Goal: Task Accomplishment & Management: Use online tool/utility

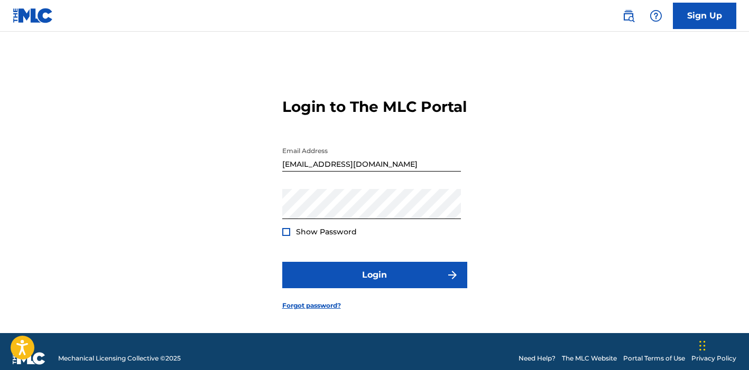
click at [373, 266] on form "Login to The MLC Portal Email Address [EMAIL_ADDRESS][DOMAIN_NAME] Password Sho…" at bounding box center [374, 195] width 185 height 275
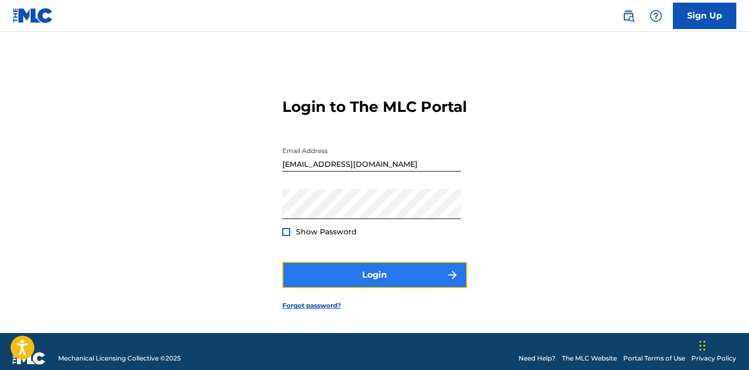
click at [366, 282] on button "Login" at bounding box center [374, 275] width 185 height 26
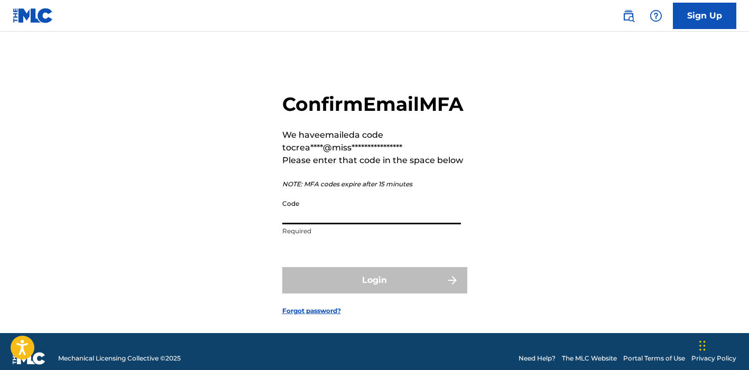
click at [320, 225] on input "Code" at bounding box center [371, 209] width 179 height 30
paste input "966998"
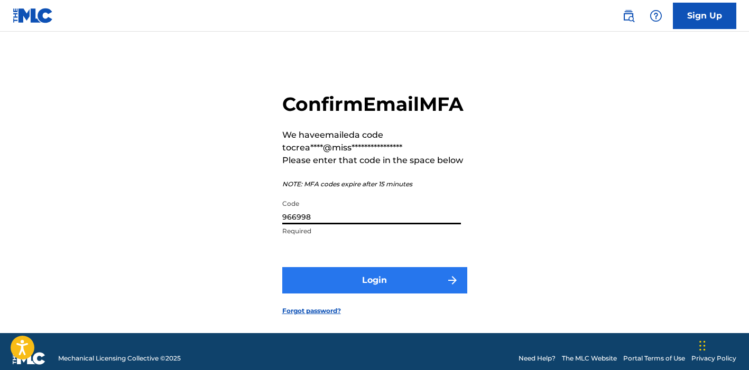
type input "966998"
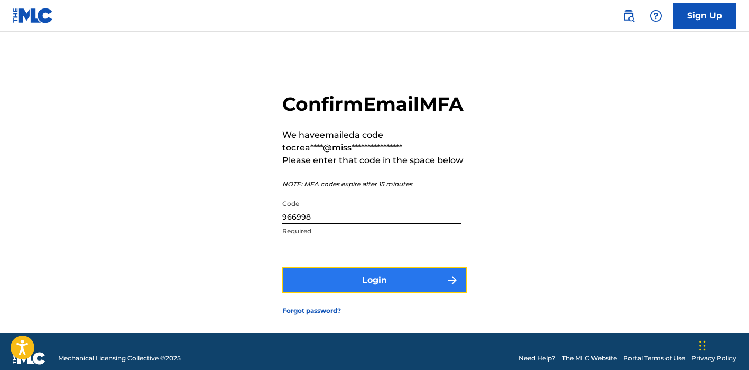
click at [326, 294] on button "Login" at bounding box center [374, 280] width 185 height 26
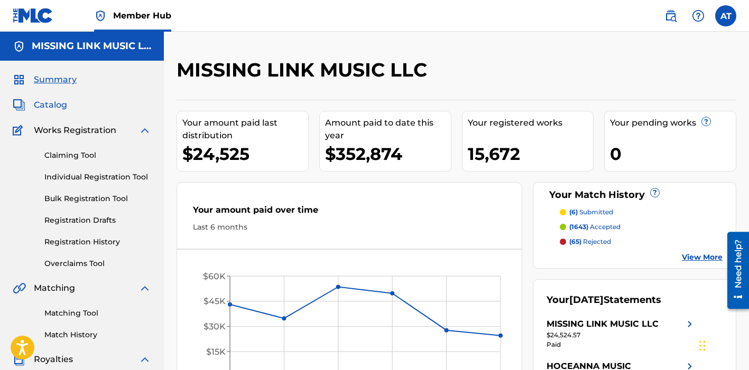
click at [55, 108] on span "Catalog" at bounding box center [50, 105] width 33 height 13
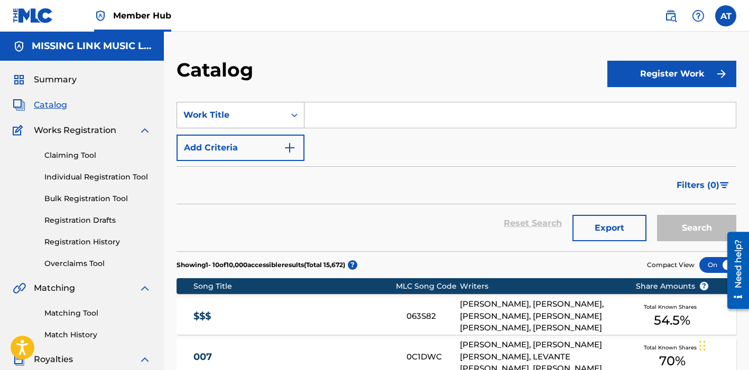
click at [253, 115] on div "Work Title" at bounding box center [230, 115] width 95 height 13
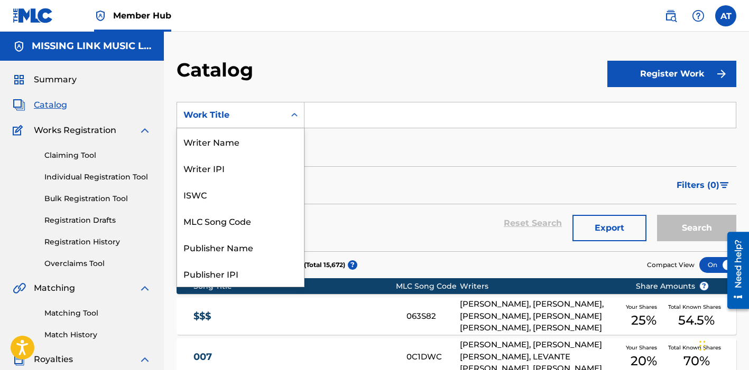
scroll to position [159, 0]
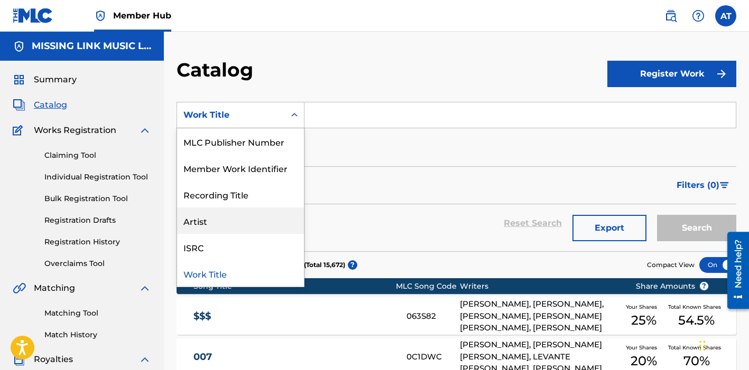
click at [237, 227] on div "Artist" at bounding box center [240, 221] width 127 height 26
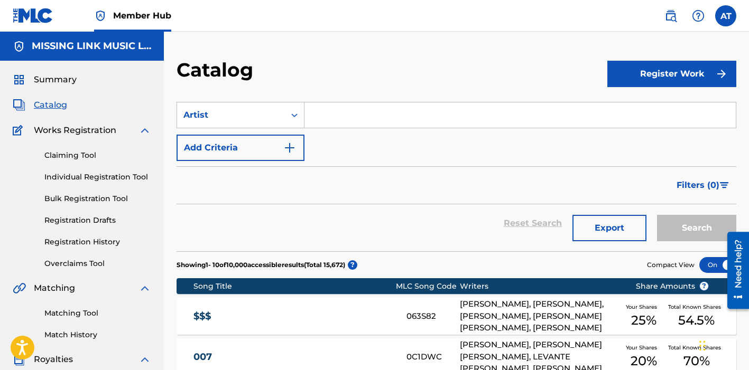
click at [363, 119] on input "Search Form" at bounding box center [519, 115] width 431 height 25
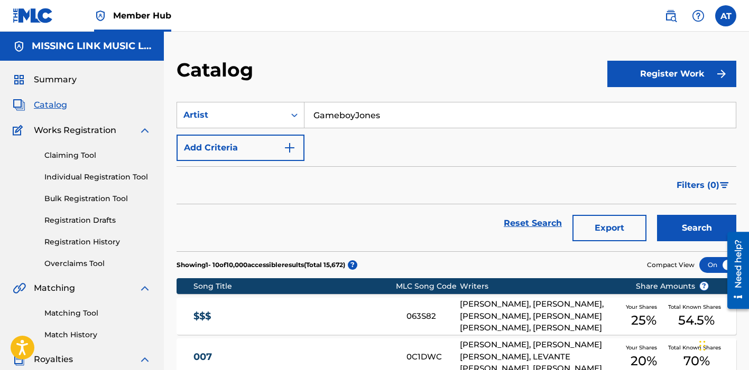
click at [657, 215] on button "Search" at bounding box center [696, 228] width 79 height 26
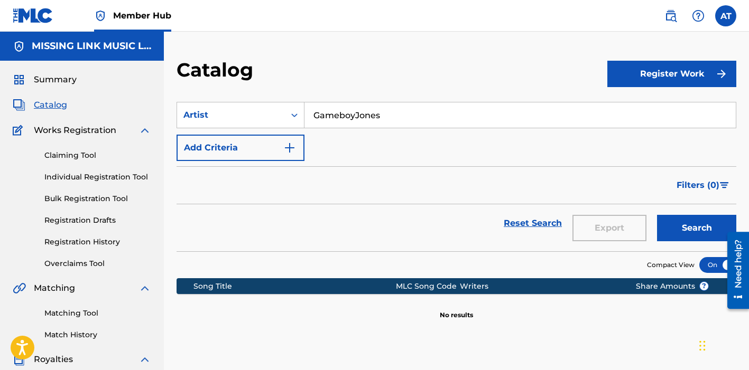
click at [356, 109] on input "GameboyJones" at bounding box center [519, 115] width 431 height 25
click at [354, 117] on input "GameboyJones" at bounding box center [519, 115] width 431 height 25
type input "Gameboy [PERSON_NAME]"
click at [657, 215] on button "Search" at bounding box center [696, 228] width 79 height 26
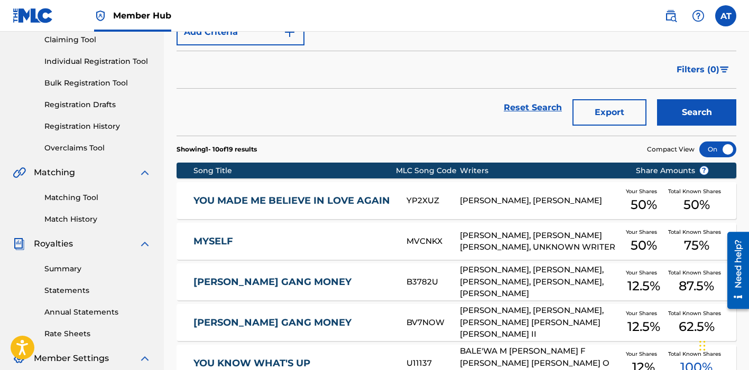
scroll to position [0, 0]
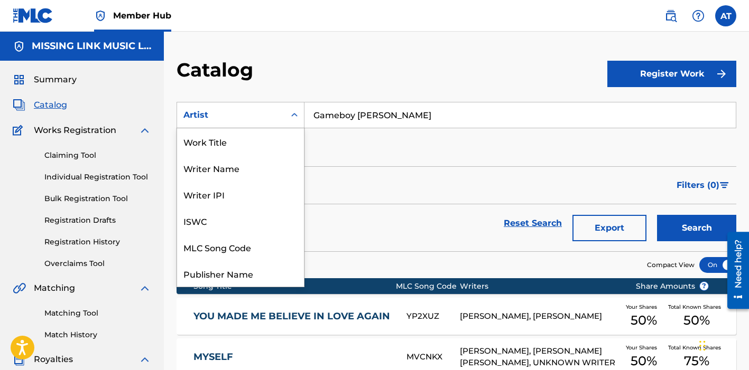
click at [275, 110] on div "Artist" at bounding box center [230, 115] width 95 height 13
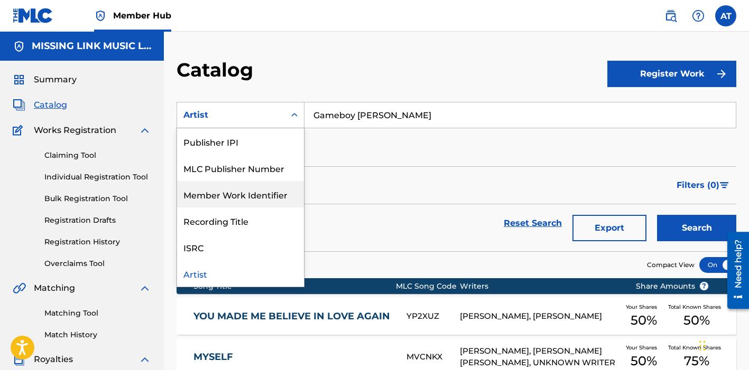
click at [390, 137] on div "SearchWithCriteria909b8121-3a59-4543-83bf-d35647c30de6 Member Work Identifier, …" at bounding box center [456, 131] width 560 height 59
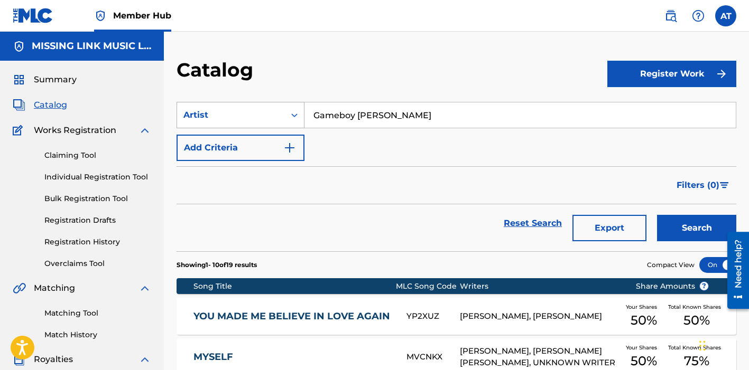
drag, startPoint x: 398, startPoint y: 111, endPoint x: 254, endPoint y: 104, distance: 143.9
click at [254, 104] on div "SearchWithCriteria909b8121-3a59-4543-83bf-d35647c30de6 Artist [PERSON_NAME]" at bounding box center [456, 115] width 560 height 26
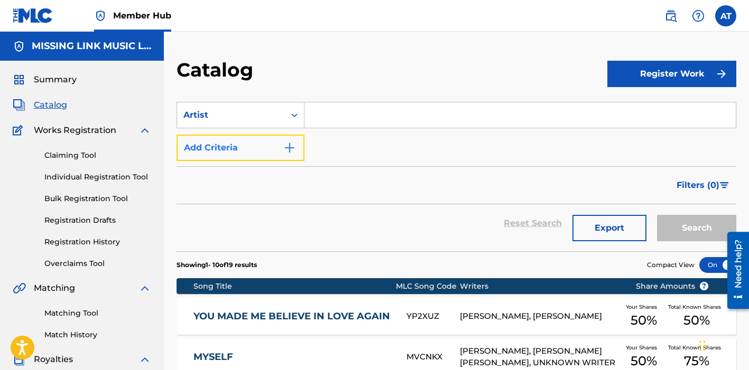
click at [282, 154] on button "Add Criteria" at bounding box center [240, 148] width 128 height 26
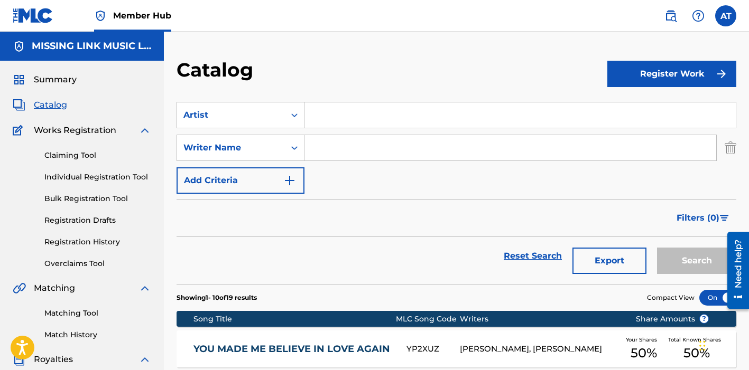
click at [355, 148] on input "Search Form" at bounding box center [510, 147] width 412 height 25
type input "[PERSON_NAME]"
click at [657, 248] on button "Search" at bounding box center [696, 261] width 79 height 26
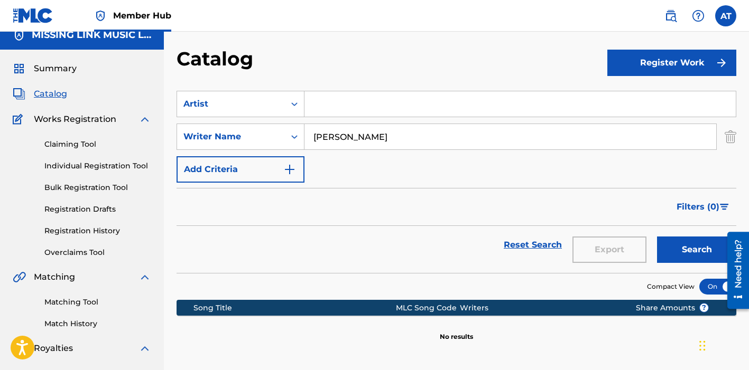
scroll to position [0, 0]
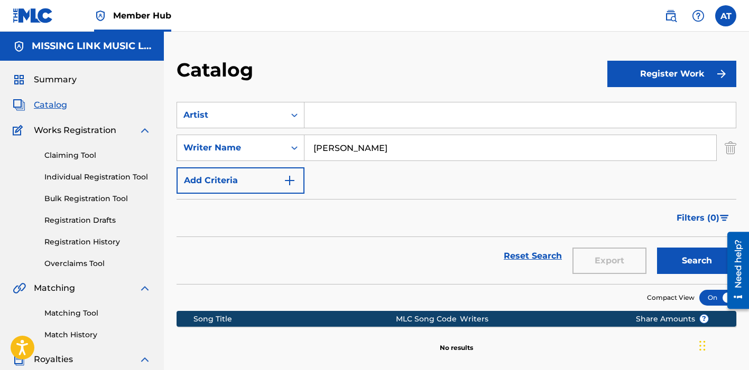
click at [393, 145] on input "[PERSON_NAME]" at bounding box center [510, 147] width 412 height 25
click at [657, 248] on button "Search" at bounding box center [696, 261] width 79 height 26
click at [287, 106] on div "Search Form" at bounding box center [294, 115] width 19 height 19
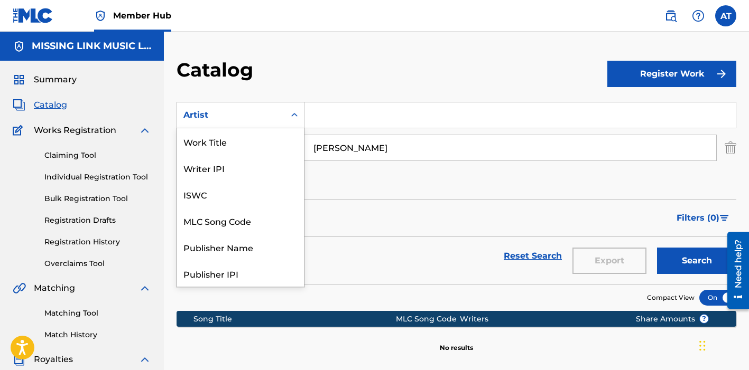
scroll to position [132, 0]
click at [206, 274] on div "Artist" at bounding box center [240, 274] width 127 height 26
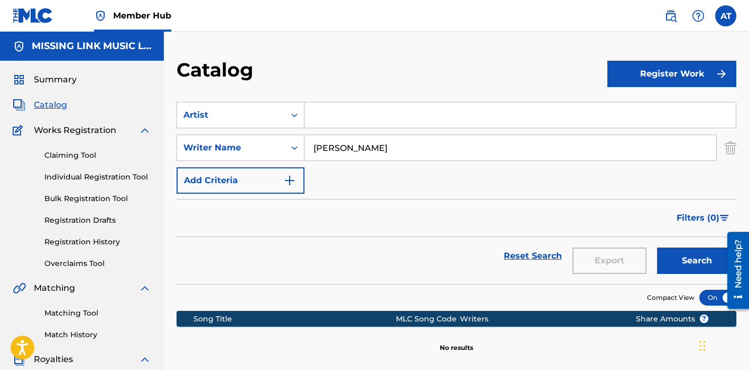
click at [331, 107] on input "Search Form" at bounding box center [519, 115] width 431 height 25
click at [657, 248] on button "Search" at bounding box center [696, 261] width 79 height 26
click at [361, 115] on input "[PERSON_NAME]" at bounding box center [519, 115] width 431 height 25
type input "GAMEBOYJONES"
click at [657, 248] on button "Search" at bounding box center [696, 261] width 79 height 26
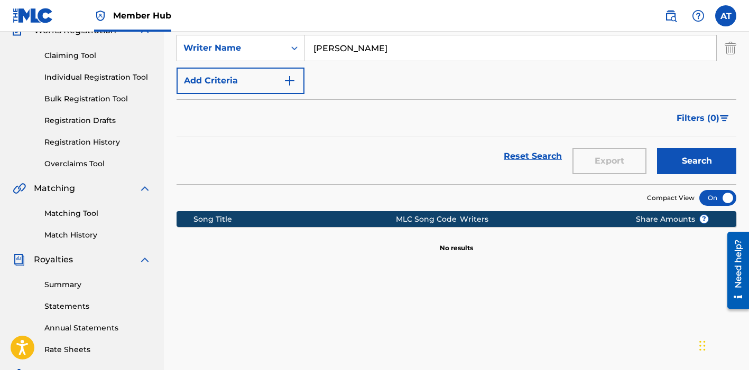
scroll to position [0, 0]
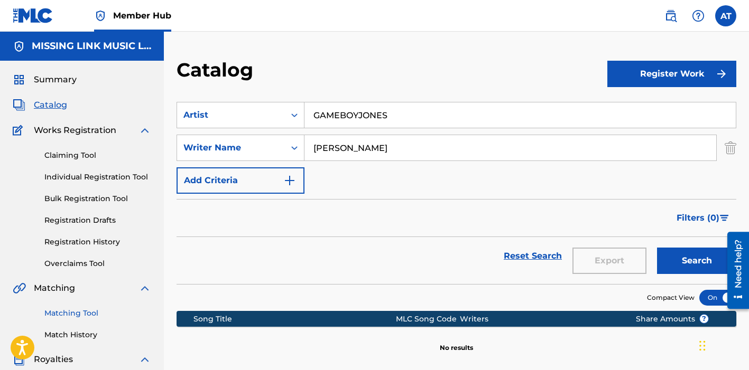
click at [77, 315] on link "Matching Tool" at bounding box center [97, 313] width 107 height 11
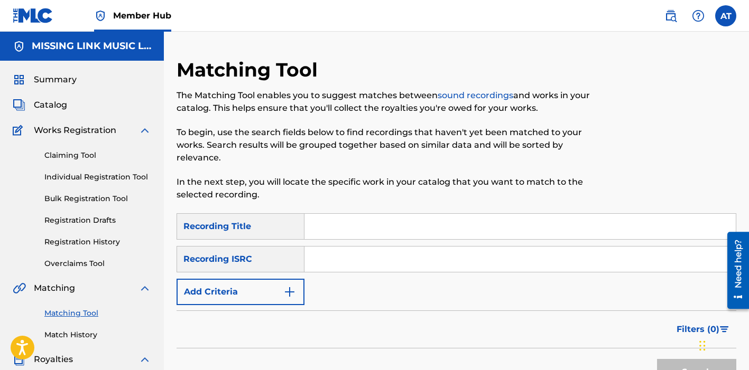
click at [337, 214] on input "Search Form" at bounding box center [519, 226] width 431 height 25
type input "BRONZE [DEMOGRAPHIC_DATA]"
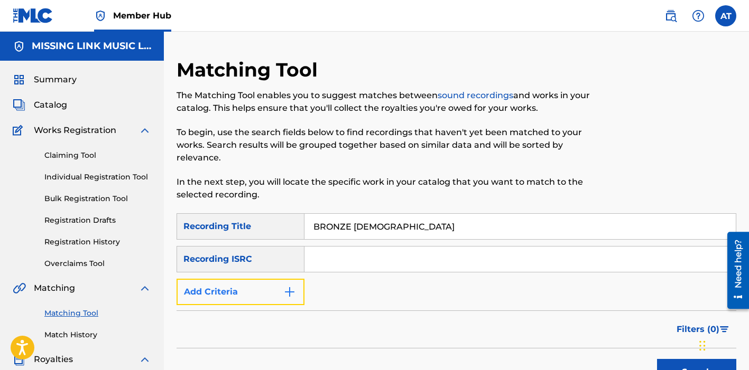
click at [245, 279] on button "Add Criteria" at bounding box center [240, 292] width 128 height 26
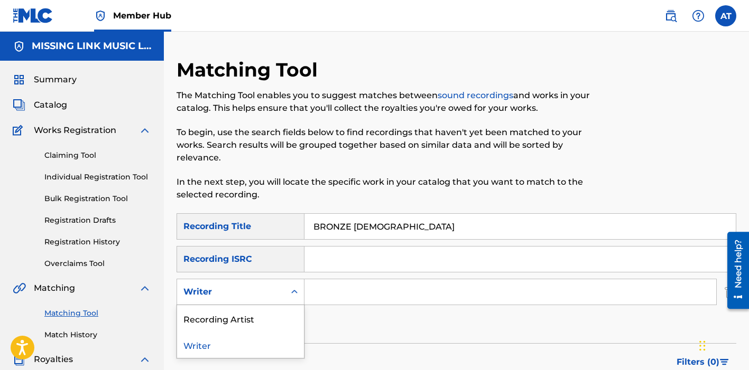
click at [281, 282] on div "Writer" at bounding box center [231, 292] width 108 height 20
click at [278, 305] on div "Recording Artist" at bounding box center [240, 318] width 127 height 26
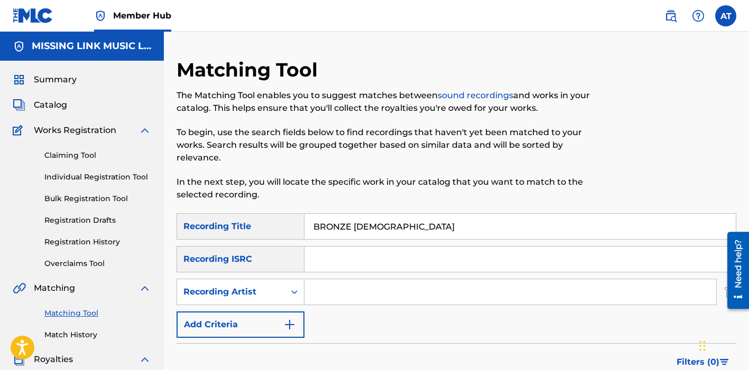
click at [356, 281] on input "Search Form" at bounding box center [510, 292] width 412 height 25
type input "BRONZE NAZARETH"
click at [333, 252] on input "Search Form" at bounding box center [519, 259] width 431 height 25
drag, startPoint x: 351, startPoint y: 212, endPoint x: 328, endPoint y: 217, distance: 23.6
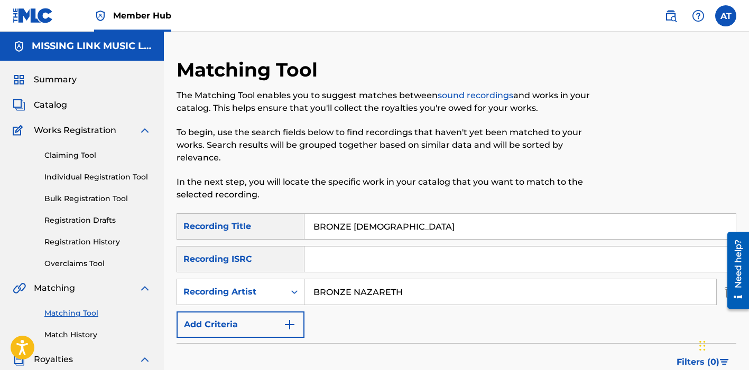
click at [328, 217] on input "BRONZE [DEMOGRAPHIC_DATA]" at bounding box center [519, 226] width 431 height 25
type input "BRASS [DEMOGRAPHIC_DATA]"
click at [331, 258] on input "Search Form" at bounding box center [519, 259] width 431 height 25
click at [324, 252] on input "Search Form" at bounding box center [519, 259] width 431 height 25
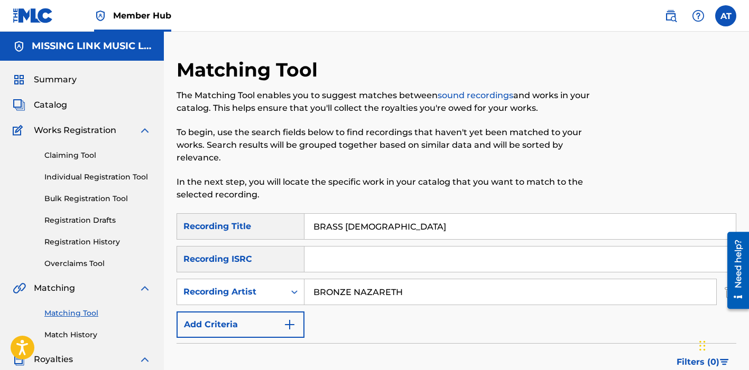
click at [357, 247] on input "Search Form" at bounding box center [519, 259] width 431 height 25
paste input "QZANY1700164"
type input "QZANY1700164"
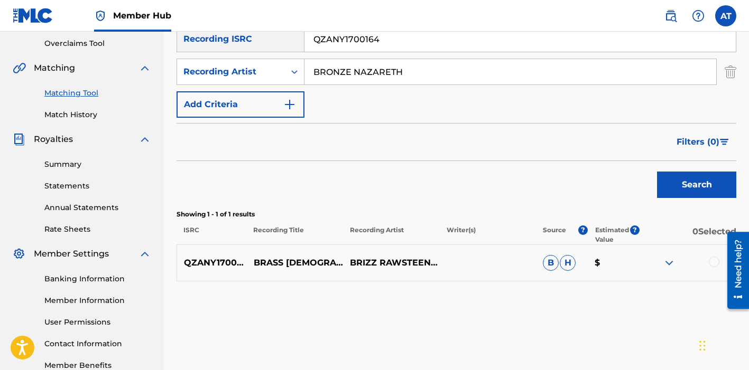
scroll to position [243, 0]
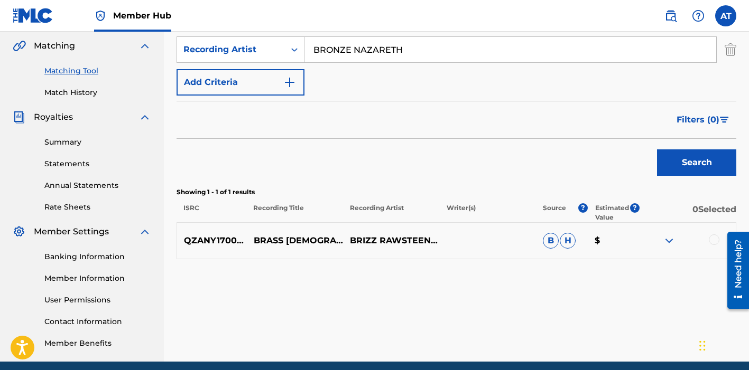
click at [711, 235] on div at bounding box center [714, 240] width 11 height 11
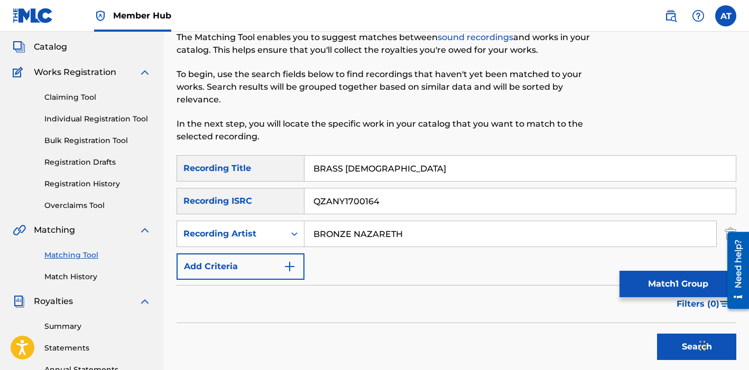
scroll to position [40, 0]
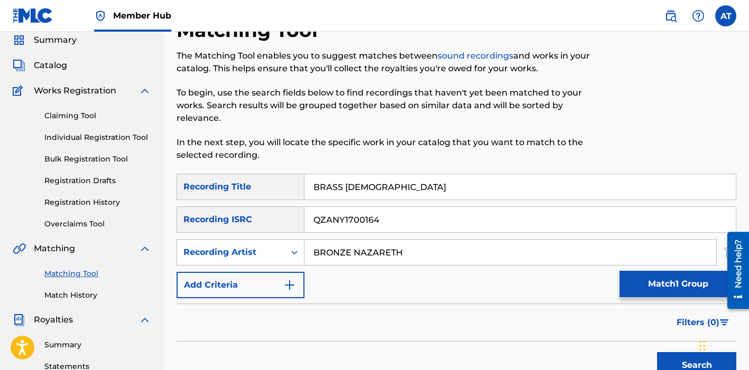
drag, startPoint x: 396, startPoint y: 210, endPoint x: 289, endPoint y: 206, distance: 107.4
click at [295, 207] on div "SearchWithCriteria641ea5c2-ffcb-4388-99c6-6d57a0fe2072 Recording ISRC QZANY1700…" at bounding box center [456, 220] width 560 height 26
click at [359, 207] on input "Search Form" at bounding box center [519, 219] width 431 height 25
paste input "US6680918329"
type input "US6680918329"
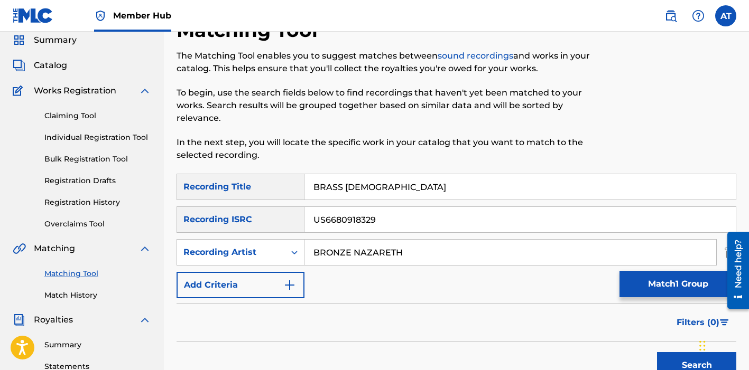
click at [657, 352] on button "Search" at bounding box center [696, 365] width 79 height 26
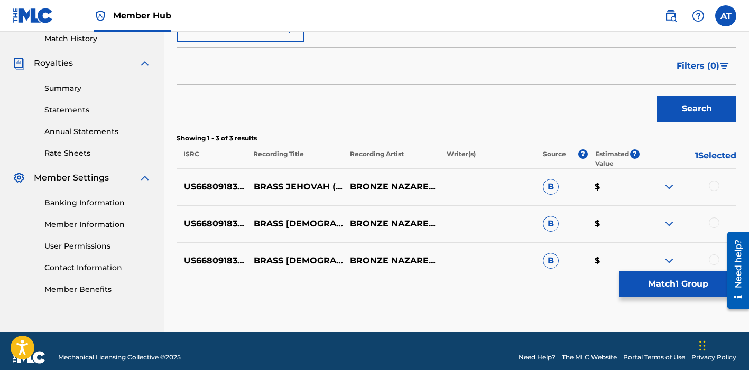
click at [713, 181] on div at bounding box center [687, 187] width 96 height 13
click at [713, 181] on div at bounding box center [714, 186] width 11 height 11
click at [714, 218] on div at bounding box center [714, 223] width 11 height 11
click at [712, 255] on div at bounding box center [714, 260] width 11 height 11
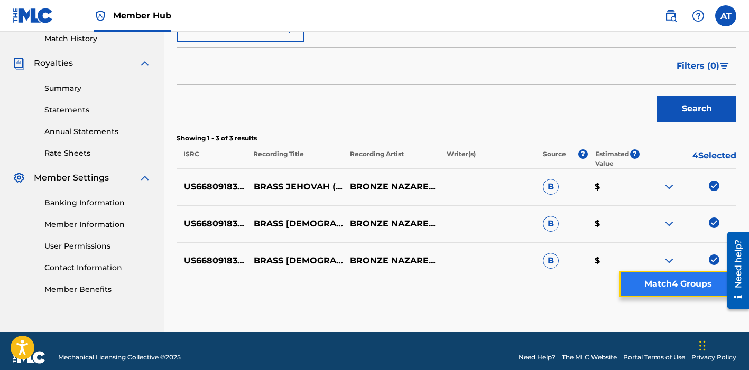
click at [684, 290] on button "Match 4 Groups" at bounding box center [677, 284] width 117 height 26
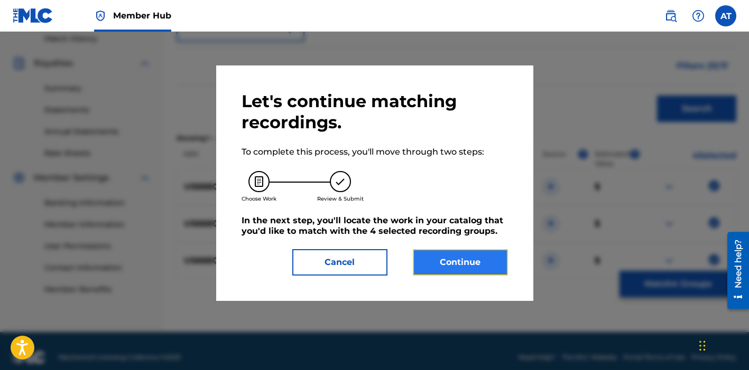
click at [435, 267] on button "Continue" at bounding box center [460, 262] width 95 height 26
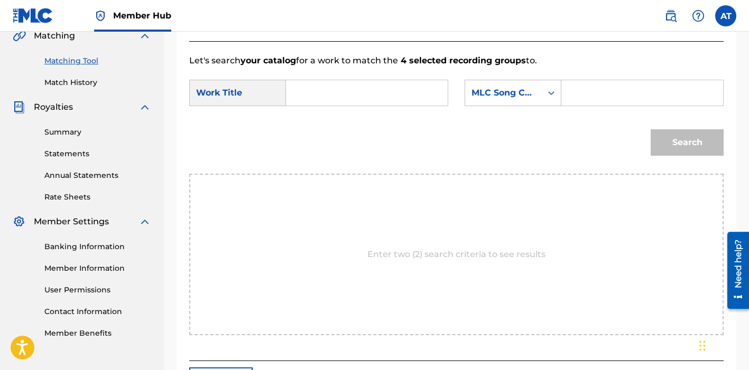
scroll to position [238, 0]
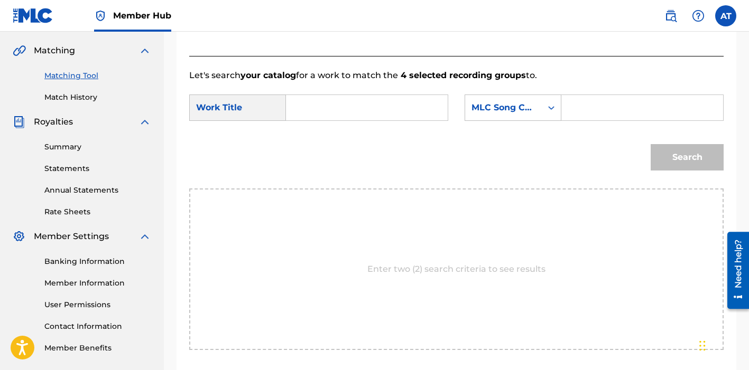
click at [331, 107] on input "Search Form" at bounding box center [367, 107] width 144 height 25
click at [322, 135] on strong "brass" at bounding box center [316, 131] width 24 height 10
type input "brass [DEMOGRAPHIC_DATA]"
click at [591, 109] on input "Search Form" at bounding box center [642, 107] width 144 height 25
paste input "BB26MF"
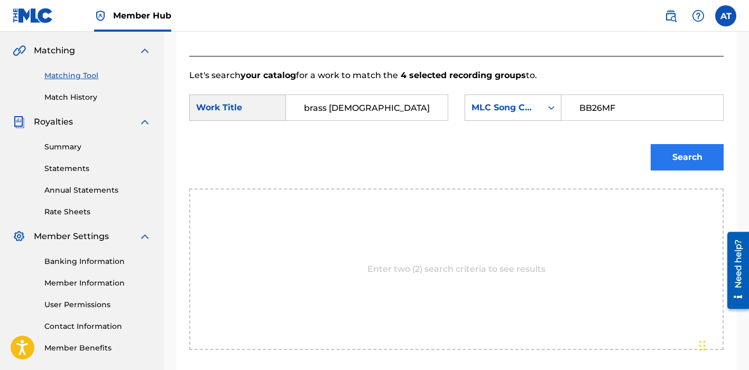
type input "BB26MF"
click at [672, 168] on button "Search" at bounding box center [686, 157] width 73 height 26
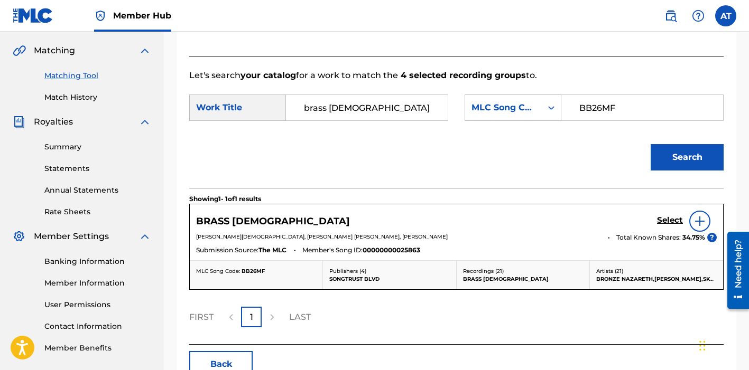
click at [702, 226] on img at bounding box center [699, 221] width 13 height 13
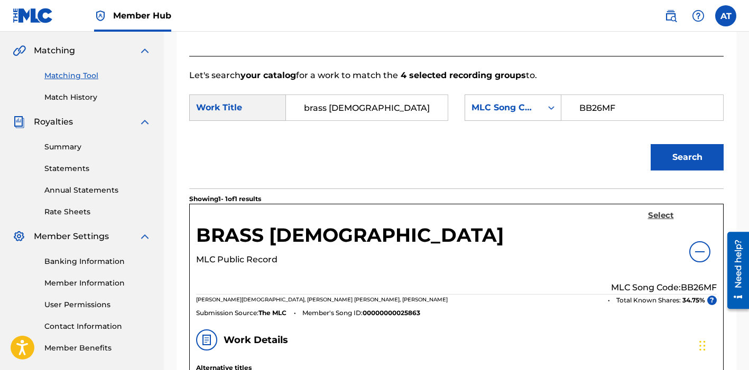
click at [667, 218] on h5 "Select" at bounding box center [661, 216] width 26 height 10
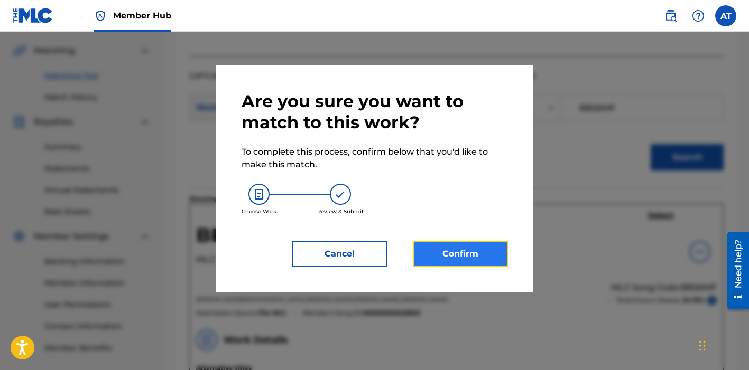
click at [451, 258] on button "Confirm" at bounding box center [460, 254] width 95 height 26
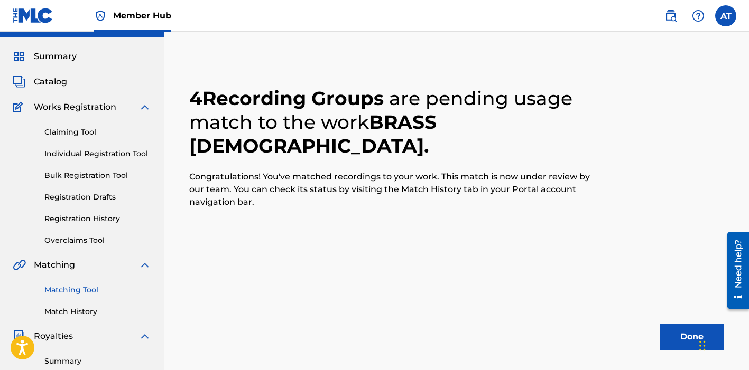
scroll to position [64, 0]
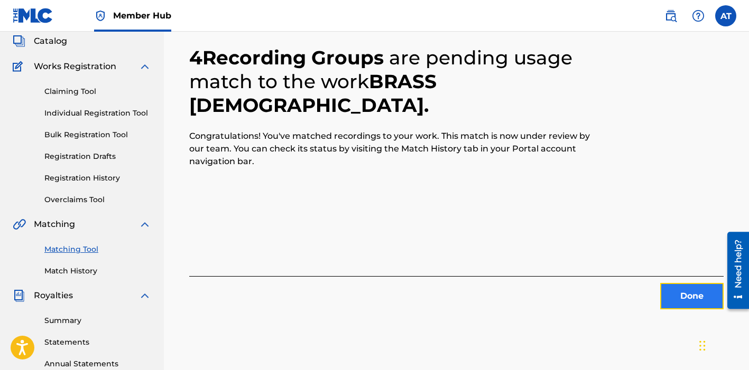
click at [681, 296] on button "Done" at bounding box center [691, 296] width 63 height 26
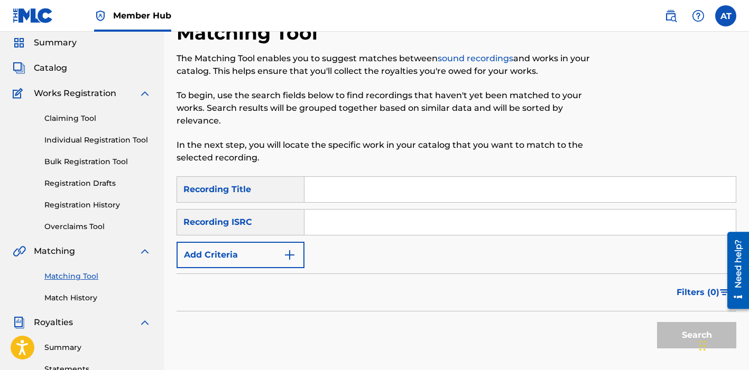
scroll to position [32, 0]
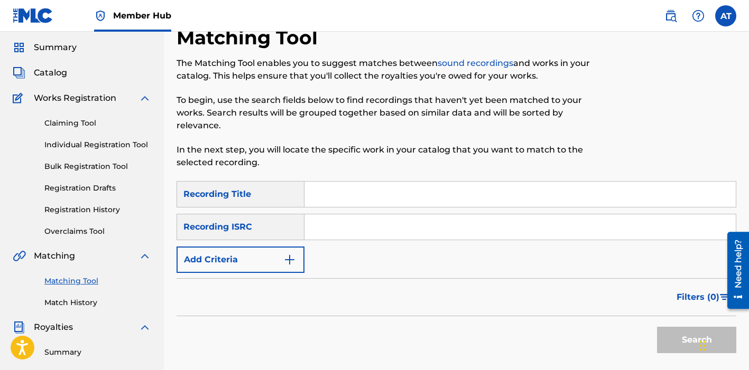
click at [331, 188] on input "Search Form" at bounding box center [519, 194] width 431 height 25
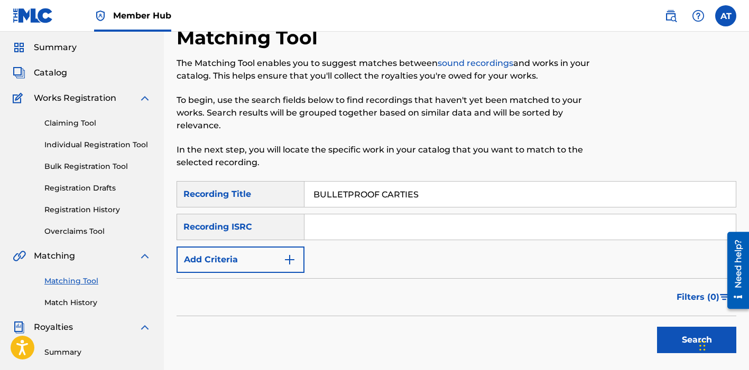
type input "BULLETPROOF CARTIES"
click at [339, 218] on input "Search Form" at bounding box center [519, 227] width 431 height 25
paste input "QZANY1700274"
type input "QZANY1700274"
click at [657, 327] on button "Search" at bounding box center [696, 340] width 79 height 26
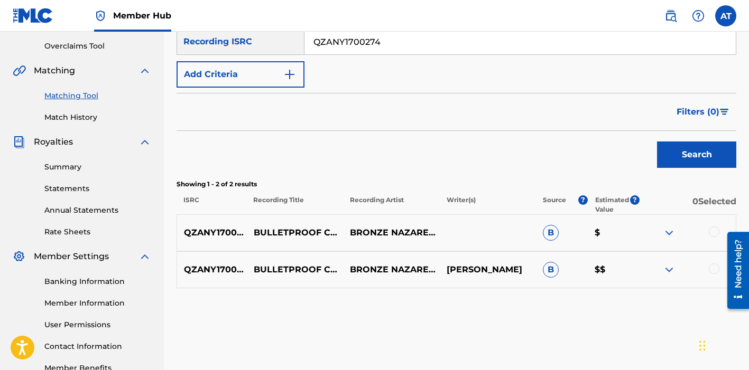
scroll to position [221, 0]
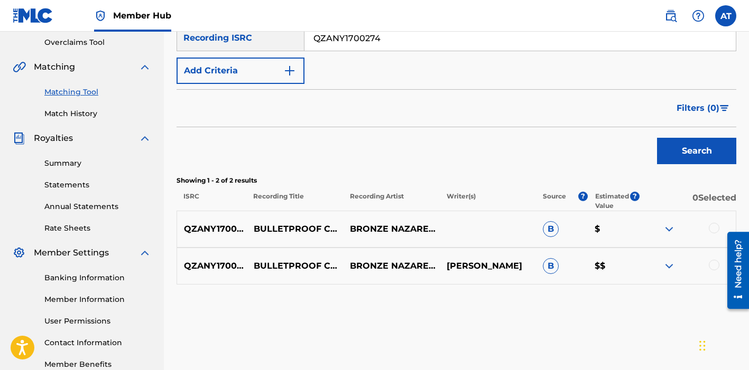
click at [712, 223] on div at bounding box center [714, 228] width 11 height 11
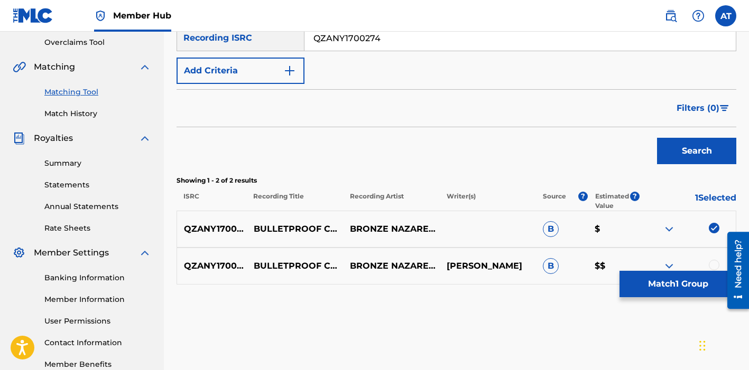
click at [713, 260] on div at bounding box center [714, 265] width 11 height 11
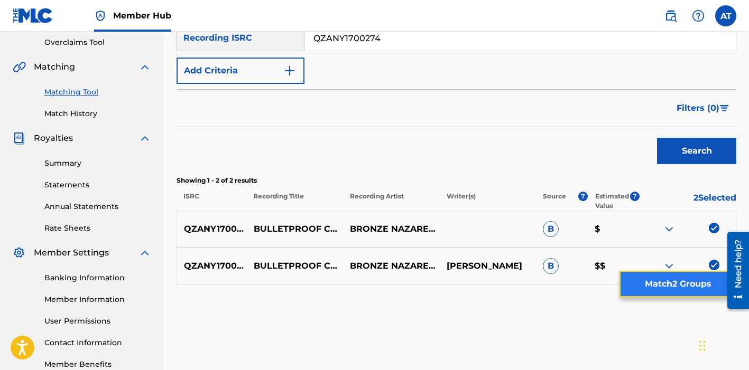
click at [689, 279] on button "Match 2 Groups" at bounding box center [677, 284] width 117 height 26
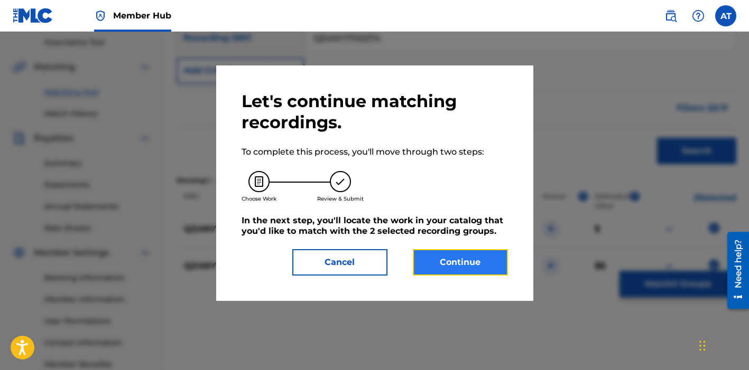
click at [463, 257] on button "Continue" at bounding box center [460, 262] width 95 height 26
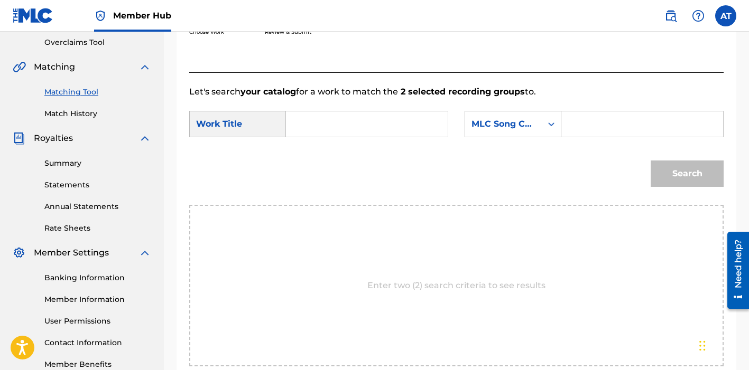
click at [300, 120] on input "Search Form" at bounding box center [367, 123] width 144 height 25
type input "BULLETPROOF CARTIES"
drag, startPoint x: 622, startPoint y: 127, endPoint x: 609, endPoint y: 126, distance: 13.3
click at [622, 127] on input "Search Form" at bounding box center [642, 123] width 144 height 25
click at [583, 118] on input "Search Form" at bounding box center [642, 123] width 144 height 25
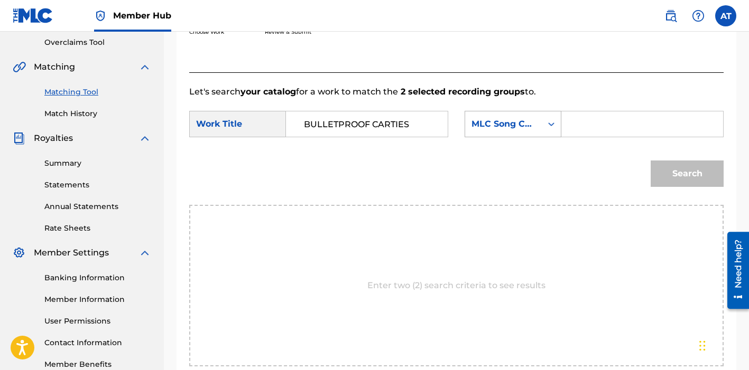
click at [506, 130] on div "MLC Song Code" at bounding box center [503, 124] width 64 height 13
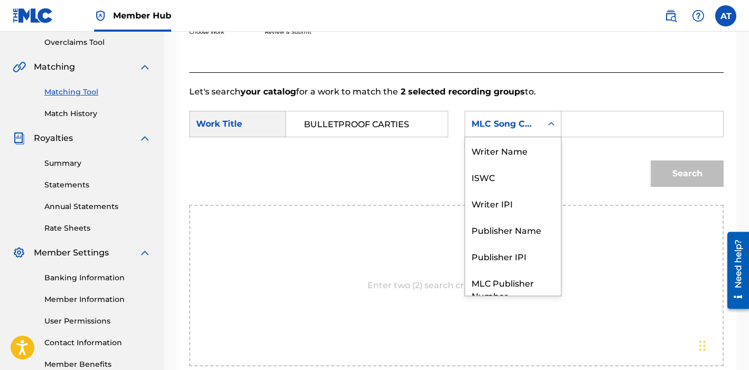
scroll to position [39, 0]
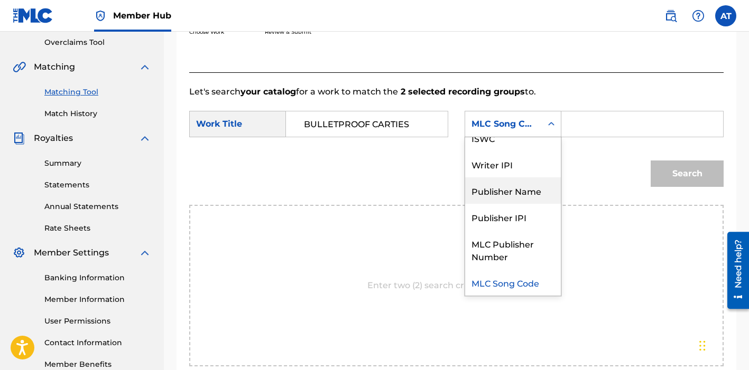
click at [503, 187] on div "Publisher Name" at bounding box center [513, 191] width 96 height 26
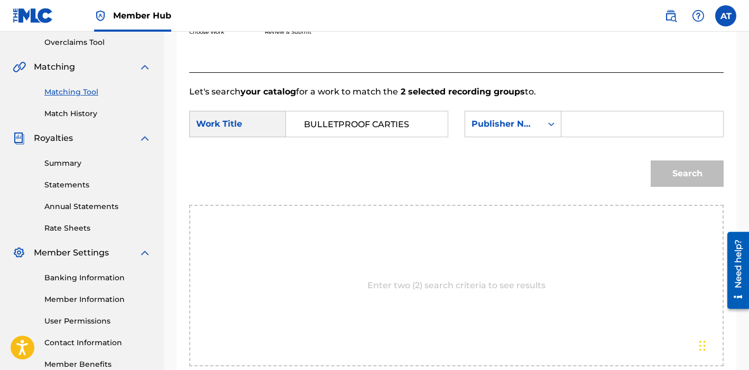
click at [586, 122] on input "Search Form" at bounding box center [642, 123] width 144 height 25
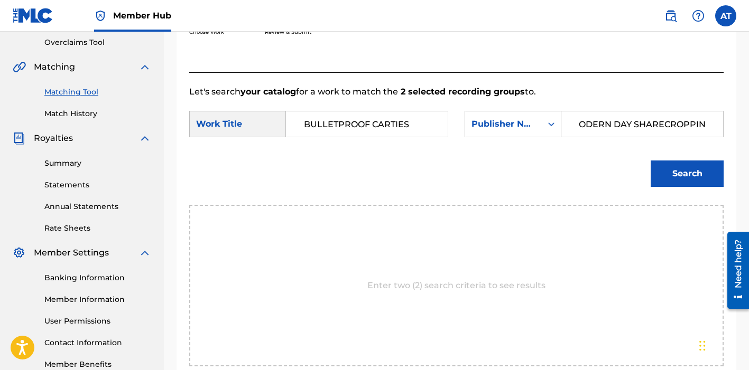
scroll to position [0, 15]
type input "MODERN DAY SHARECROPPING"
click at [650, 161] on button "Search" at bounding box center [686, 174] width 73 height 26
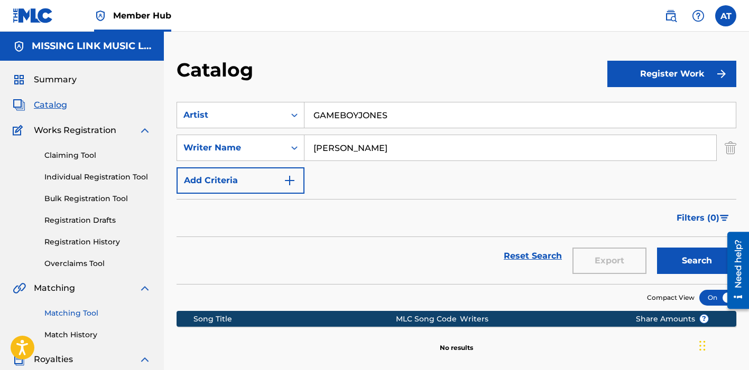
click at [74, 316] on link "Matching Tool" at bounding box center [97, 313] width 107 height 11
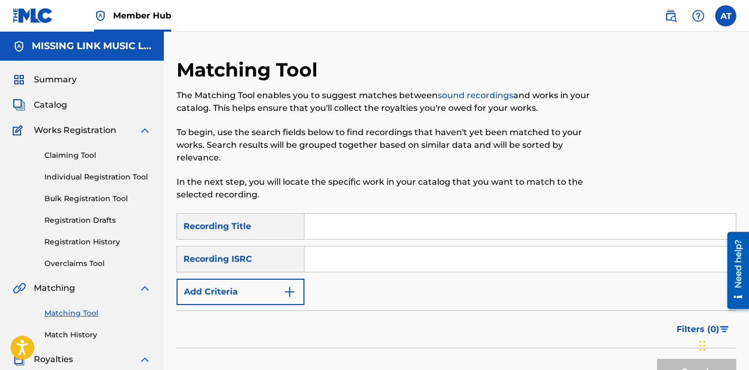
click at [319, 217] on input "Search Form" at bounding box center [519, 226] width 431 height 25
type input "BUBBLE BABY"
click at [330, 247] on input "Search Form" at bounding box center [519, 259] width 431 height 25
drag, startPoint x: 381, startPoint y: 213, endPoint x: 289, endPoint y: 213, distance: 92.5
click at [289, 213] on div "SearchWithCriteriac6618183-963d-4c29-8edb-0ec4a182e11e Recording Title BUBBLE B…" at bounding box center [456, 226] width 560 height 26
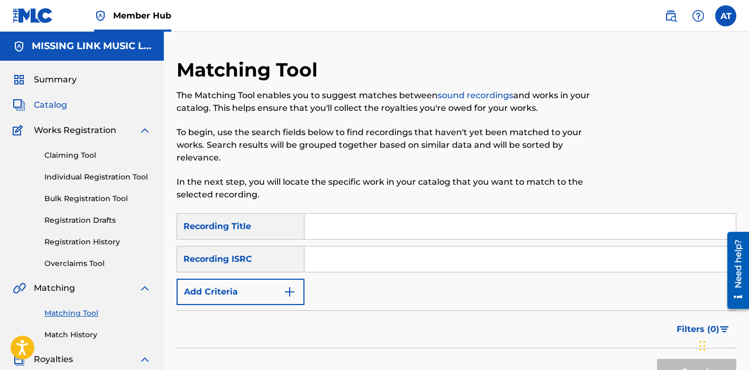
click at [59, 100] on span "Catalog" at bounding box center [50, 105] width 33 height 13
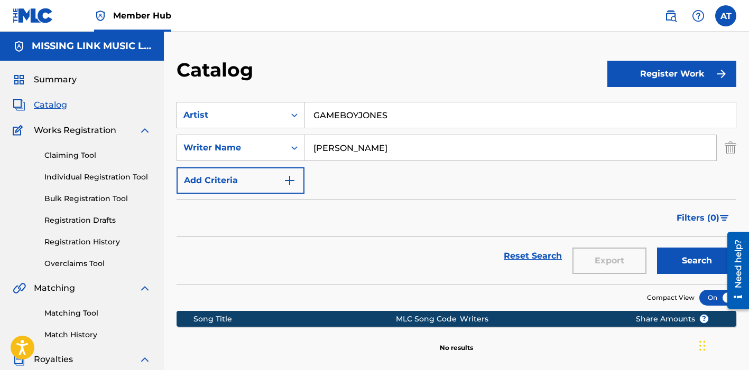
drag, startPoint x: 398, startPoint y: 117, endPoint x: 252, endPoint y: 117, distance: 146.9
click at [252, 117] on div "SearchWithCriteriab0d3a59c-06d5-4fc6-9b04-5db498ef5723 Artist GAMEBOYJONES" at bounding box center [456, 115] width 560 height 26
type input "BRONZE NAZARETH"
drag, startPoint x: 391, startPoint y: 144, endPoint x: 243, endPoint y: 144, distance: 148.0
click at [243, 144] on div "SearchWithCriteria0c977137-2f33-46ce-84a4-7d544e27659e Writer Name [PERSON_NAME]" at bounding box center [456, 148] width 560 height 26
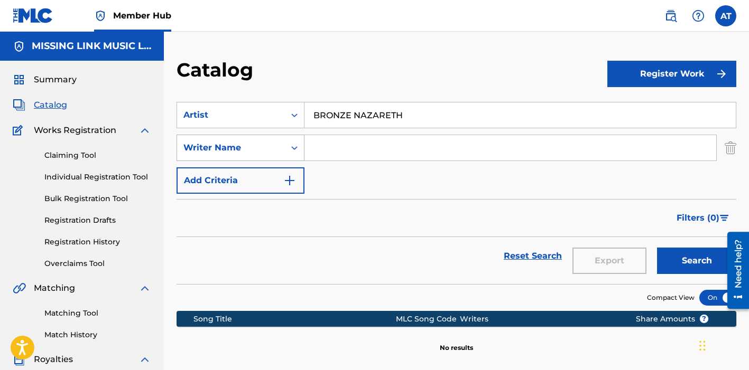
click at [657, 248] on button "Search" at bounding box center [696, 261] width 79 height 26
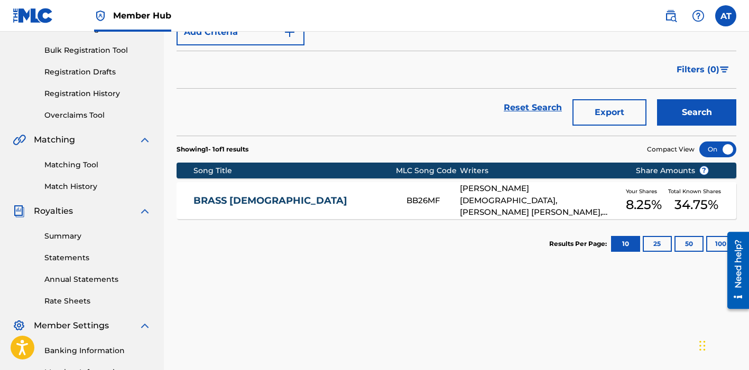
scroll to position [159, 0]
